Goal: Task Accomplishment & Management: Use online tool/utility

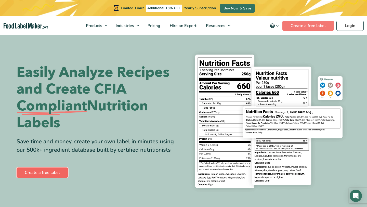
click at [50, 171] on link "Create a free label" at bounding box center [43, 173] width 52 height 10
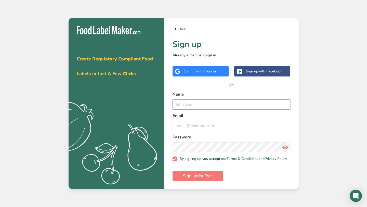
click at [179, 103] on input "text" at bounding box center [232, 104] width 118 height 10
type input "[PERSON_NAME]"
click at [178, 125] on input "email" at bounding box center [232, 126] width 118 height 10
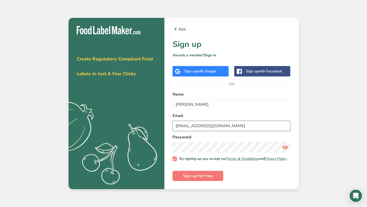
type input "[EMAIL_ADDRESS][DOMAIN_NAME]"
click at [284, 145] on icon at bounding box center [285, 147] width 6 height 9
click at [199, 179] on span "Sign up for Free" at bounding box center [198, 176] width 30 height 6
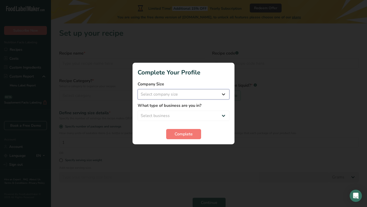
click at [223, 95] on select "Select company size Fewer than 10 Employees 10 to 50 Employees 51 to 500 Employ…" at bounding box center [184, 94] width 92 height 10
click at [224, 116] on select "Select business Packaged Food Manufacturer Restaurant & Cafe Bakery Meal Plans …" at bounding box center [184, 116] width 92 height 10
select select "8"
click at [224, 94] on select "Select company size Fewer than 10 Employees 10 to 50 Employees 51 to 500 Employ…" at bounding box center [184, 94] width 92 height 10
select select "1"
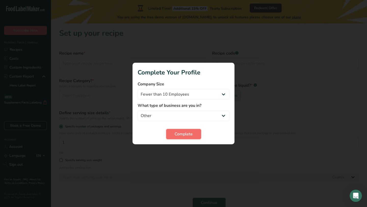
click at [187, 134] on span "Complete" at bounding box center [184, 134] width 18 height 6
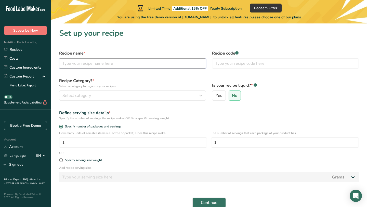
click at [64, 63] on input "text" at bounding box center [132, 63] width 147 height 10
type input "[PERSON_NAME] fillet"
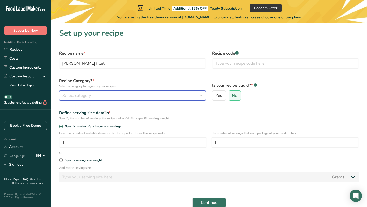
click at [202, 96] on icon "button" at bounding box center [201, 95] width 6 height 9
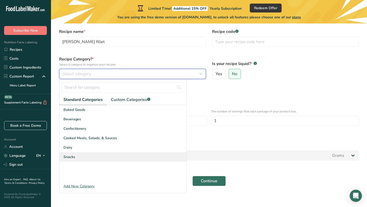
scroll to position [25, 0]
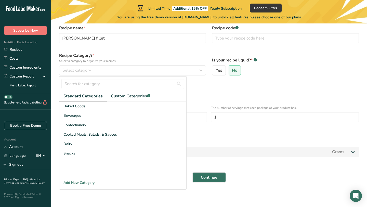
click at [73, 182] on div "Add New Category" at bounding box center [122, 182] width 127 height 5
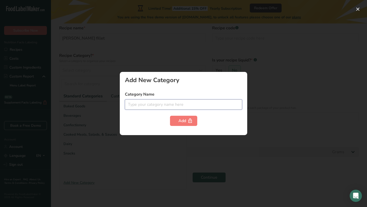
click at [129, 103] on input "text" at bounding box center [183, 104] width 117 height 10
type input "f"
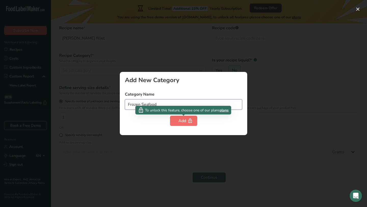
type input "Frozen Seafood"
click at [183, 121] on div "Add" at bounding box center [184, 121] width 10 height 6
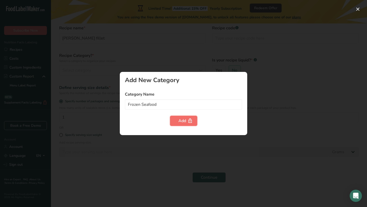
click at [182, 120] on div "Add" at bounding box center [184, 121] width 10 height 6
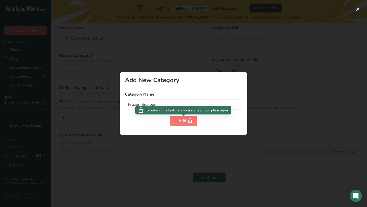
click at [224, 110] on span "plans" at bounding box center [224, 110] width 9 height 5
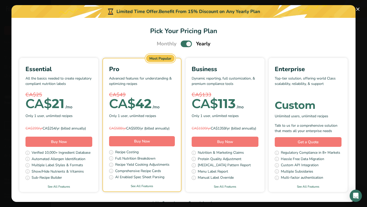
scroll to position [16, 0]
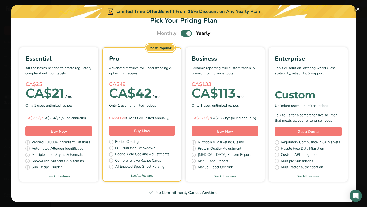
click at [357, 8] on button "Pick Your Pricing Plan Modal" at bounding box center [358, 9] width 8 height 8
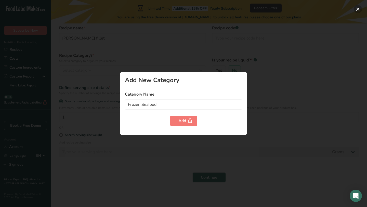
click at [357, 8] on button "button" at bounding box center [358, 9] width 8 height 8
